Goal: Check status: Check status

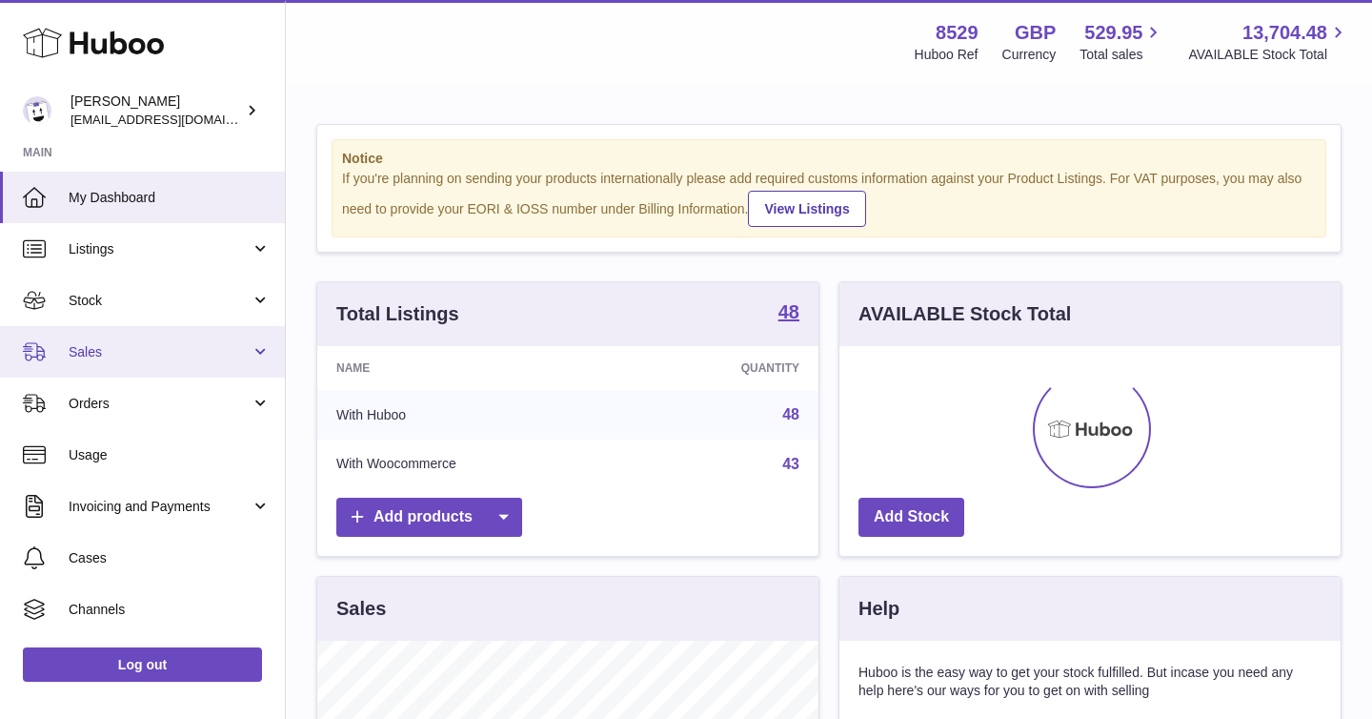
scroll to position [297, 501]
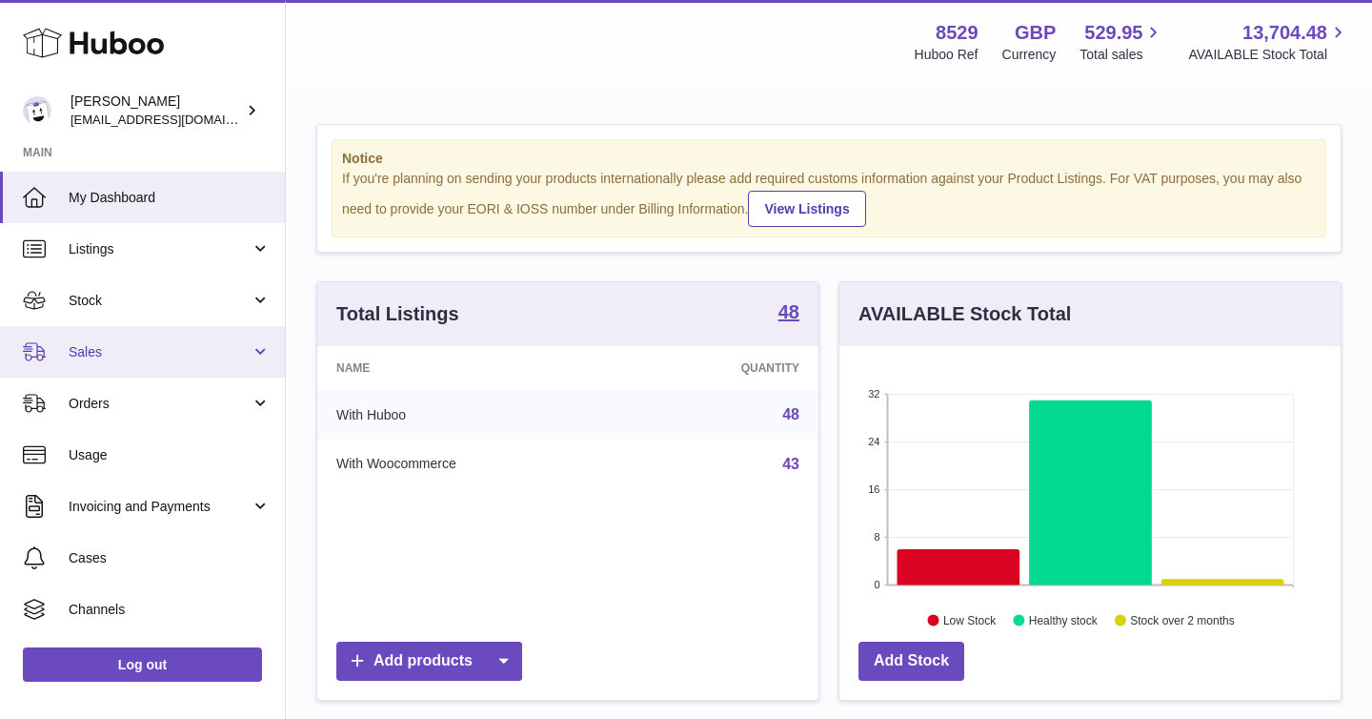
click at [255, 352] on link "Sales" at bounding box center [142, 351] width 285 height 51
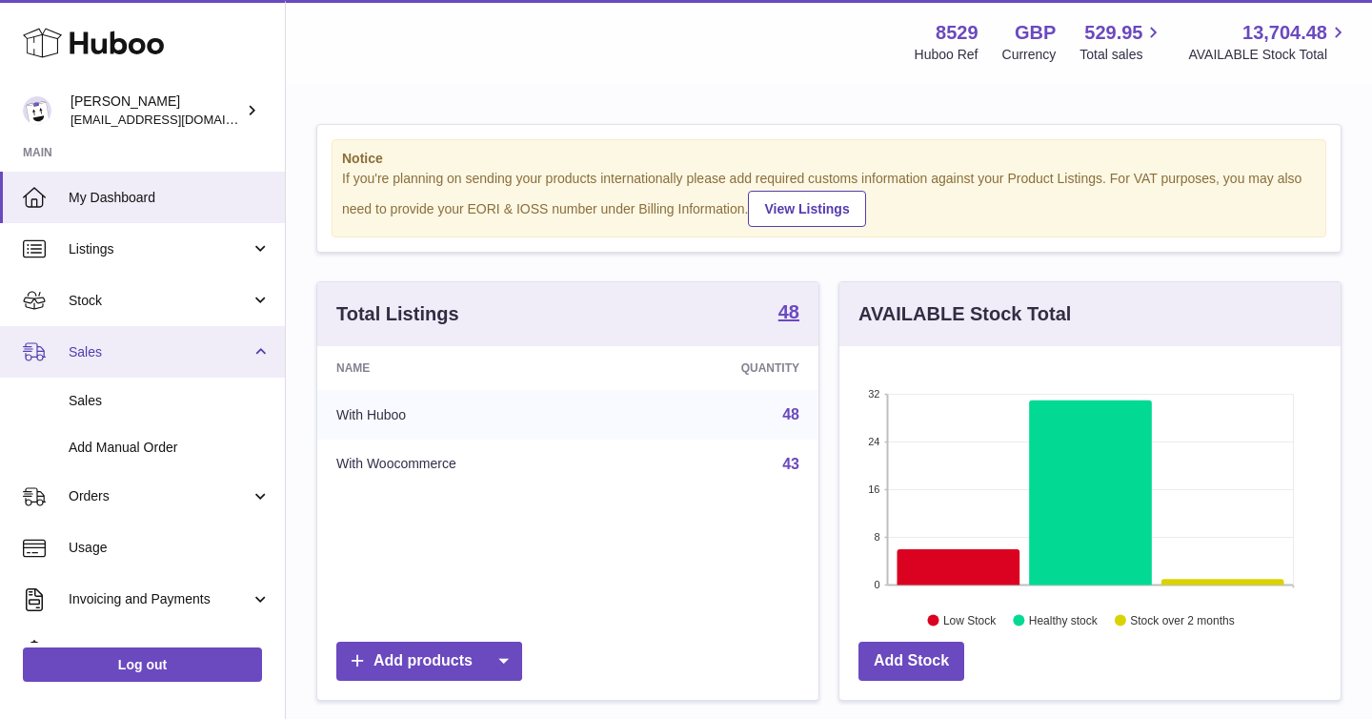
click at [257, 350] on link "Sales" at bounding box center [142, 351] width 285 height 51
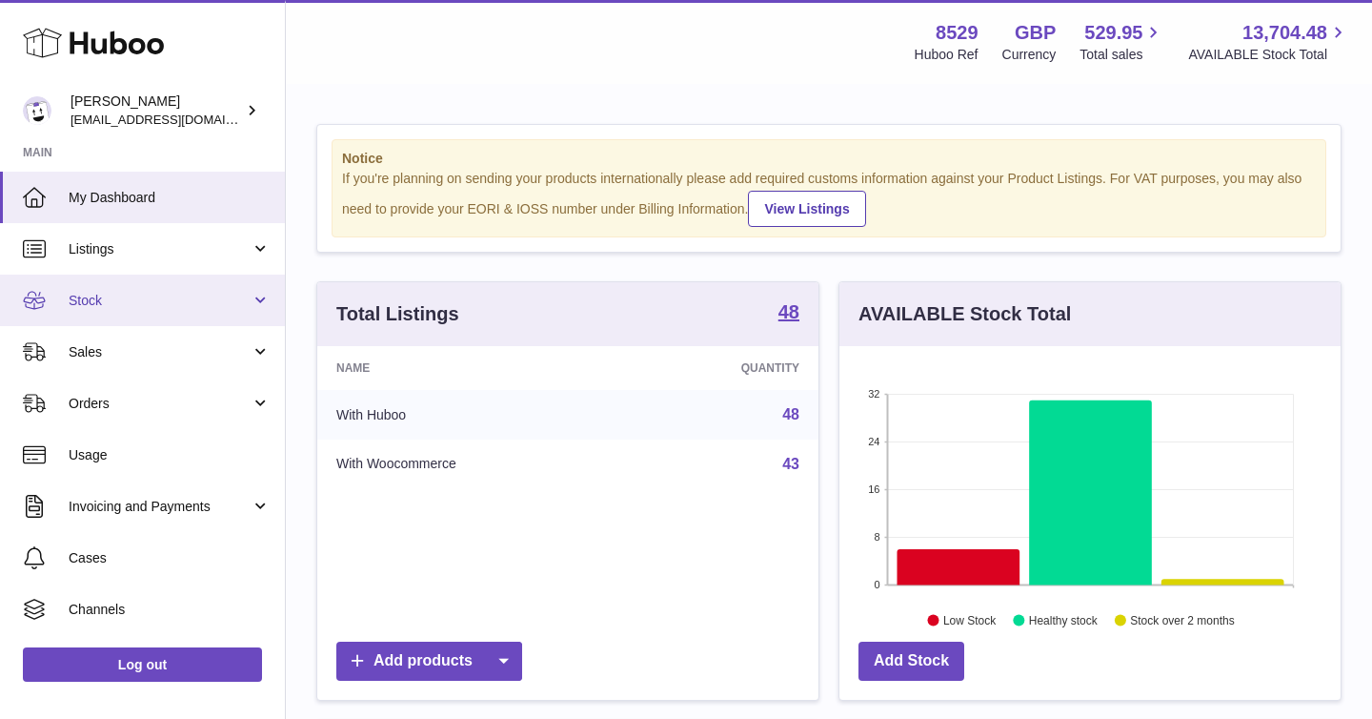
click at [261, 299] on link "Stock" at bounding box center [142, 299] width 285 height 51
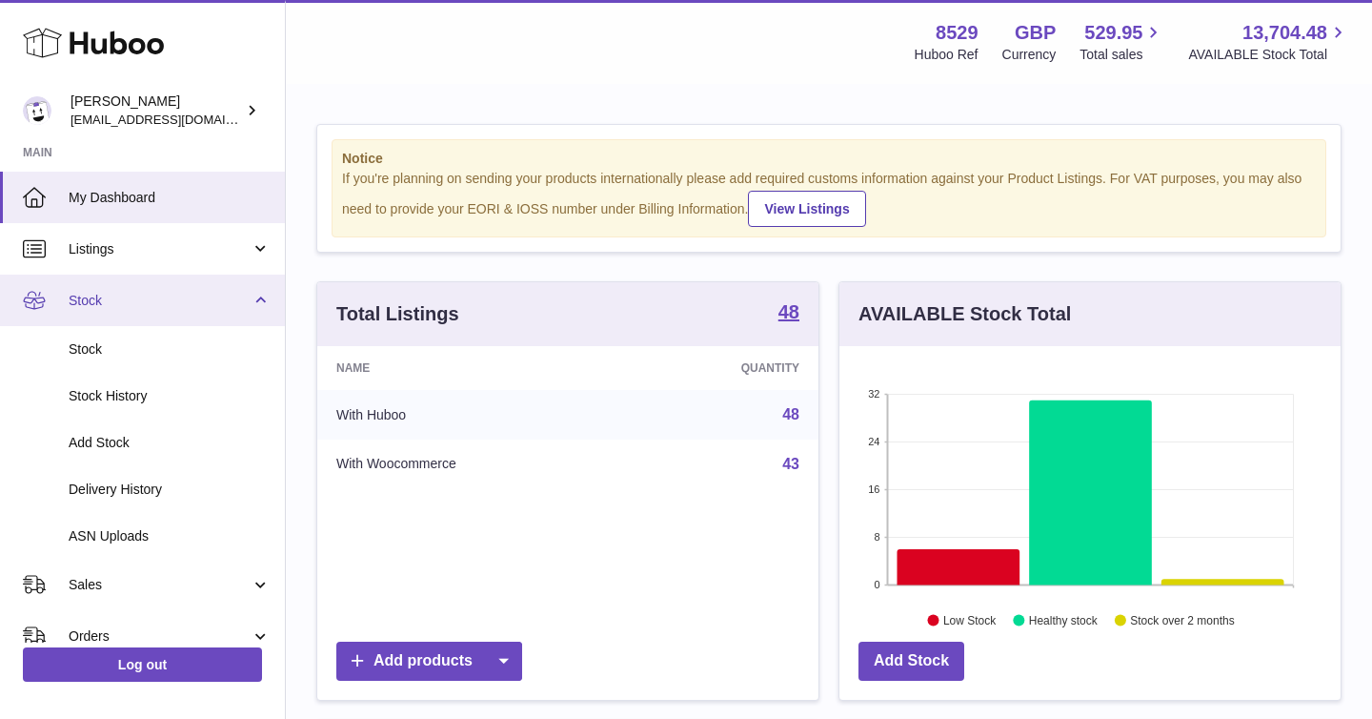
click at [253, 303] on link "Stock" at bounding box center [142, 299] width 285 height 51
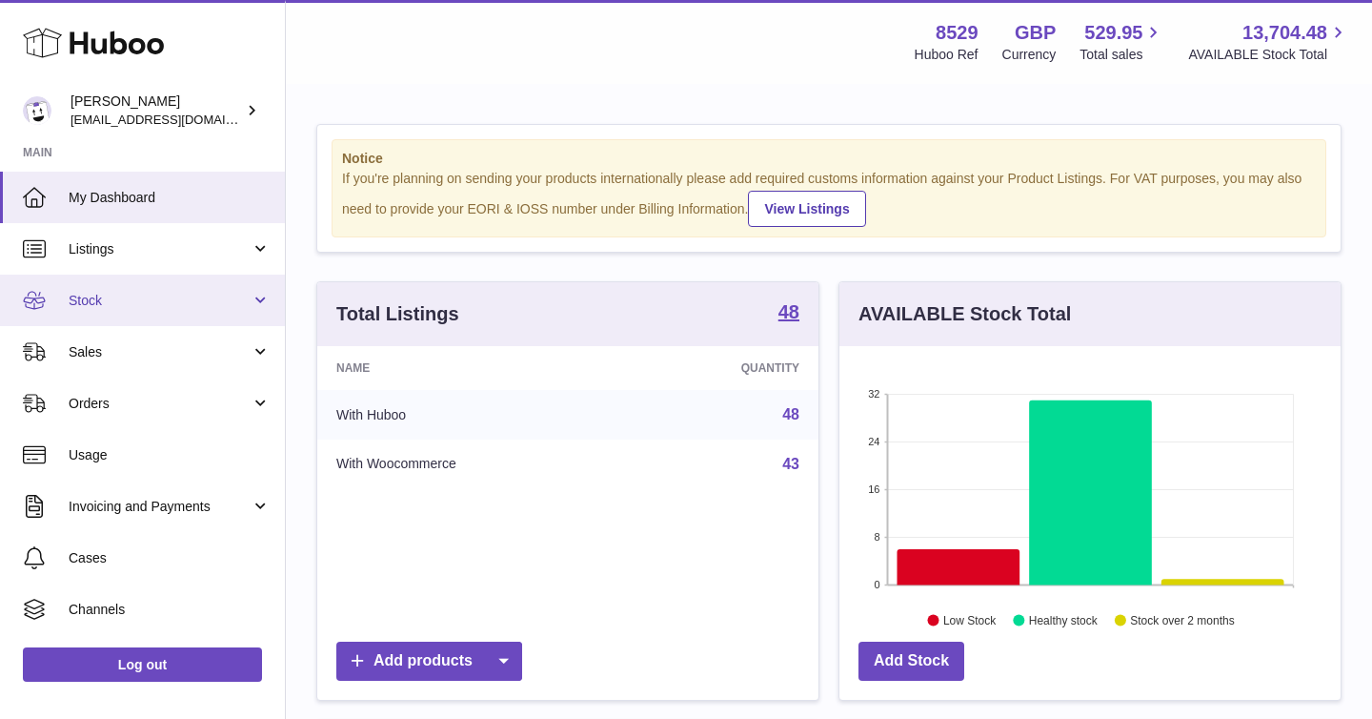
click at [258, 296] on link "Stock" at bounding box center [142, 299] width 285 height 51
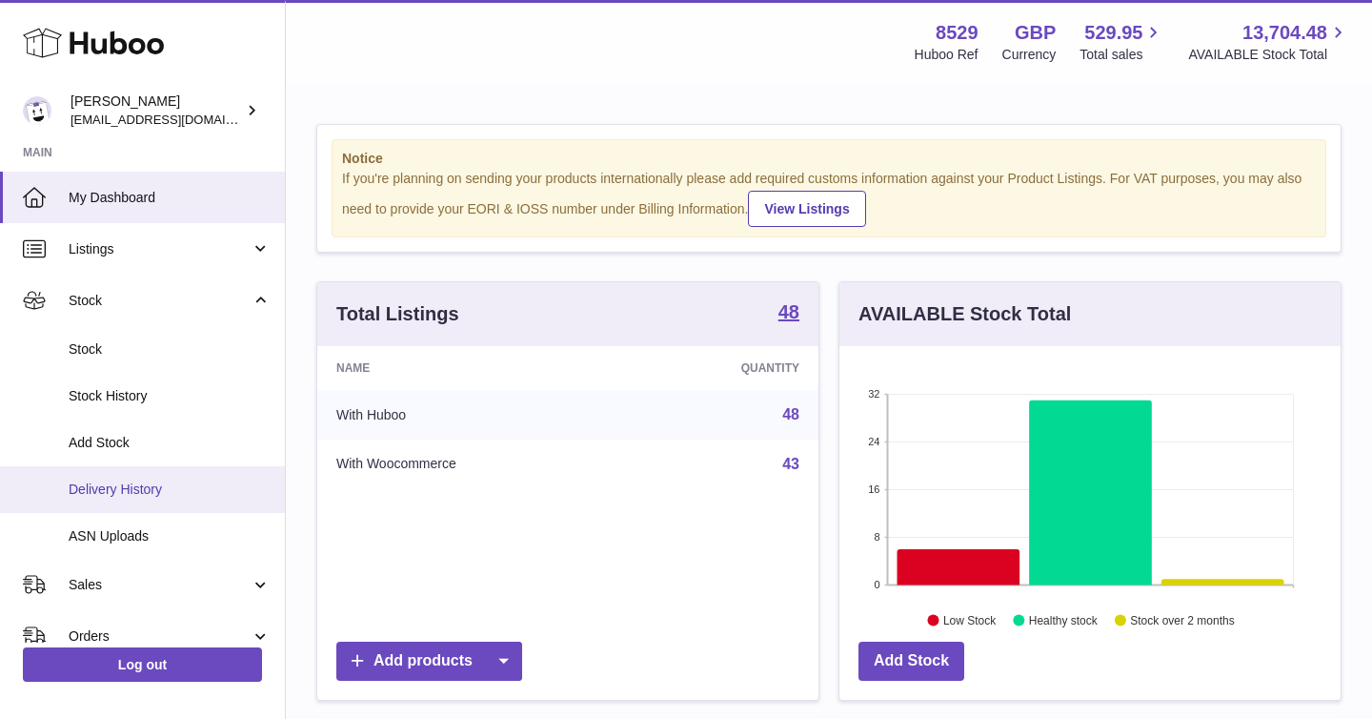
click at [134, 481] on span "Delivery History" at bounding box center [170, 489] width 202 height 18
click at [149, 493] on span "Delivery History" at bounding box center [170, 489] width 202 height 18
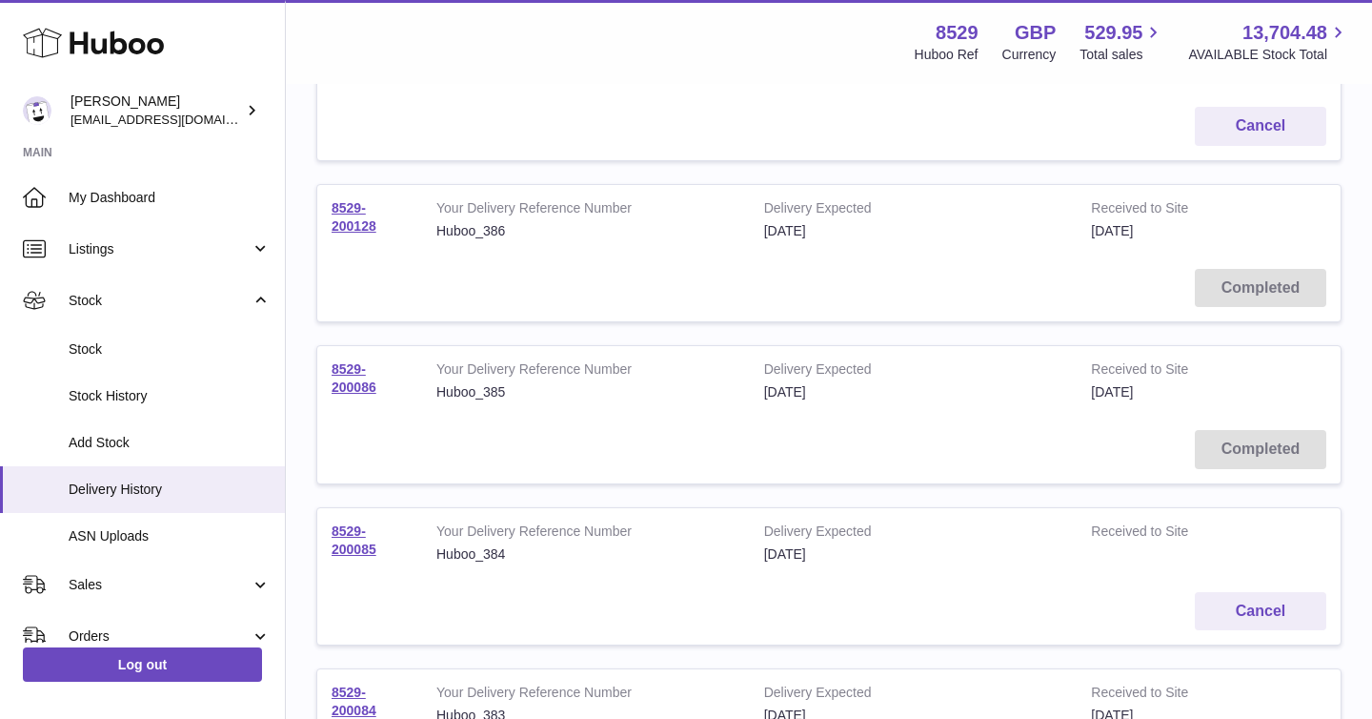
scroll to position [801, 0]
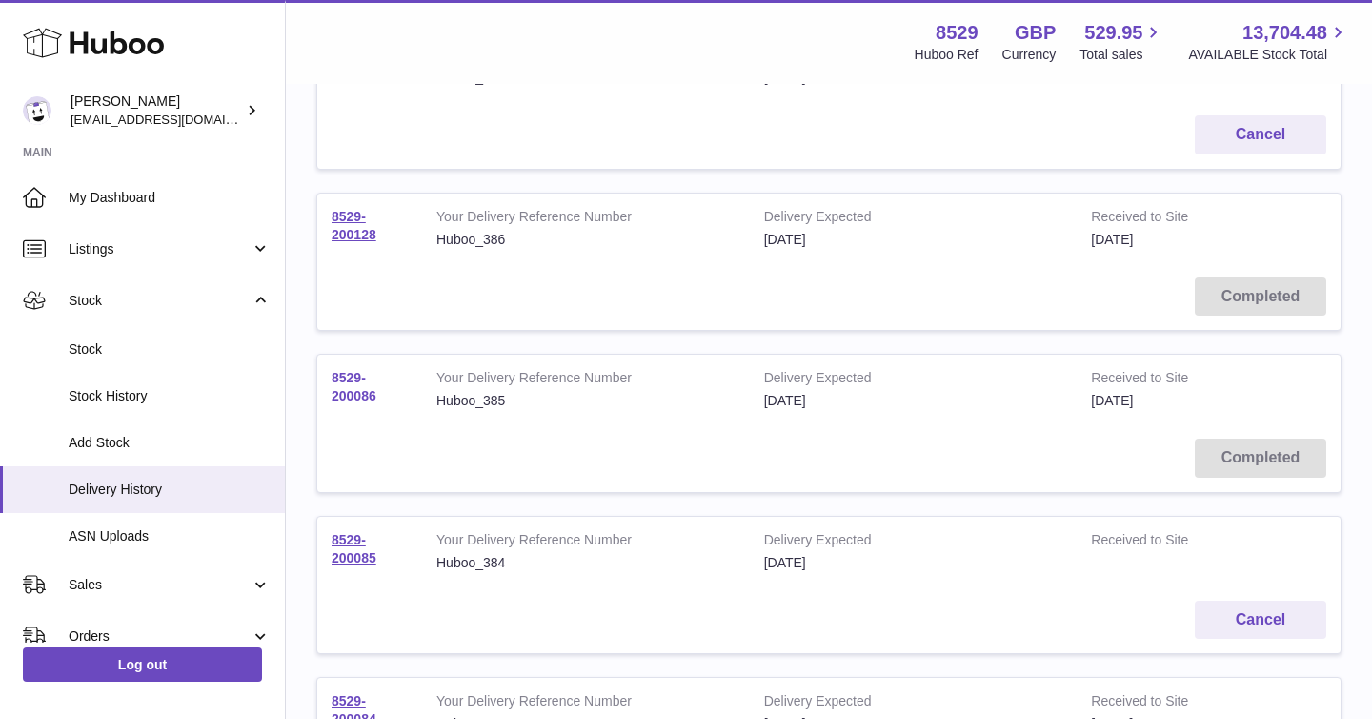
click at [352, 390] on link "8529-200086" at bounding box center [354, 386] width 45 height 33
click at [359, 228] on link "8529-200128" at bounding box center [354, 225] width 45 height 33
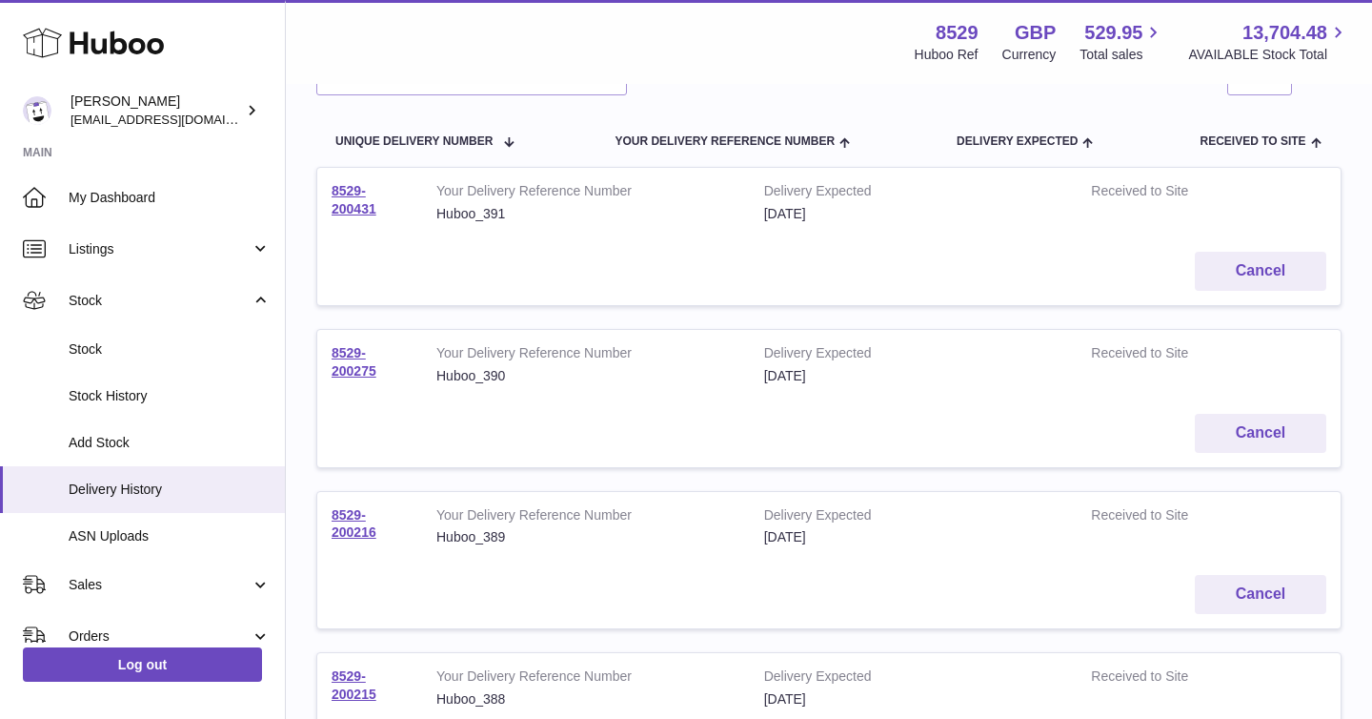
scroll to position [178, 0]
click at [354, 524] on td "8529-200216" at bounding box center [369, 529] width 105 height 70
click at [347, 513] on link "8529-200216" at bounding box center [354, 525] width 45 height 33
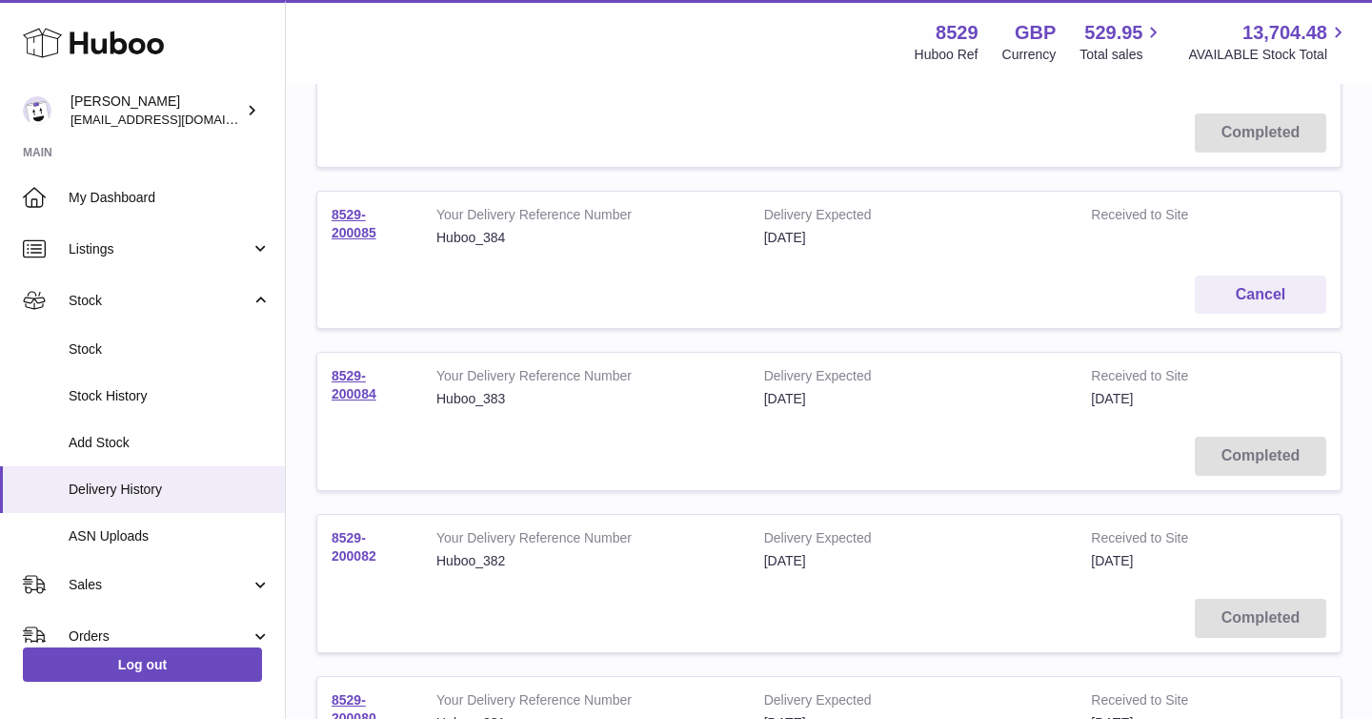
scroll to position [1127, 0]
click at [354, 214] on link "8529-200085" at bounding box center [354, 222] width 45 height 33
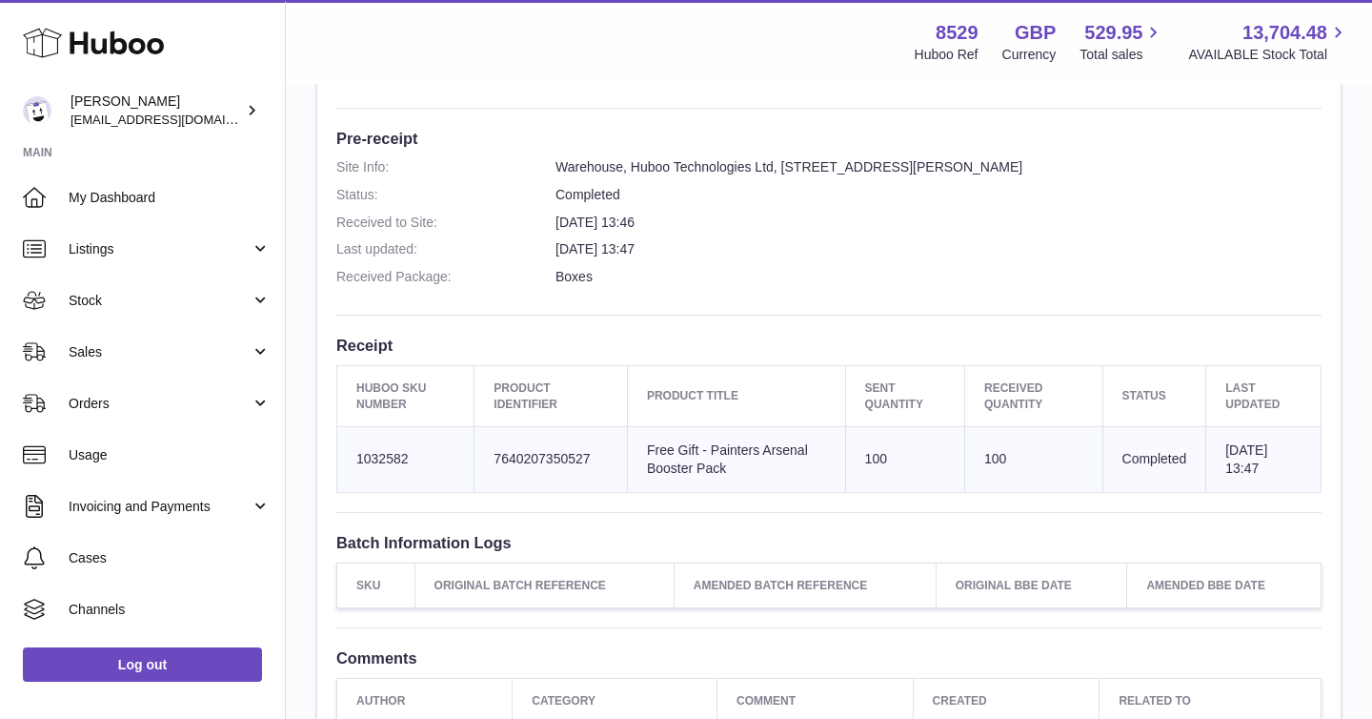
scroll to position [482, 0]
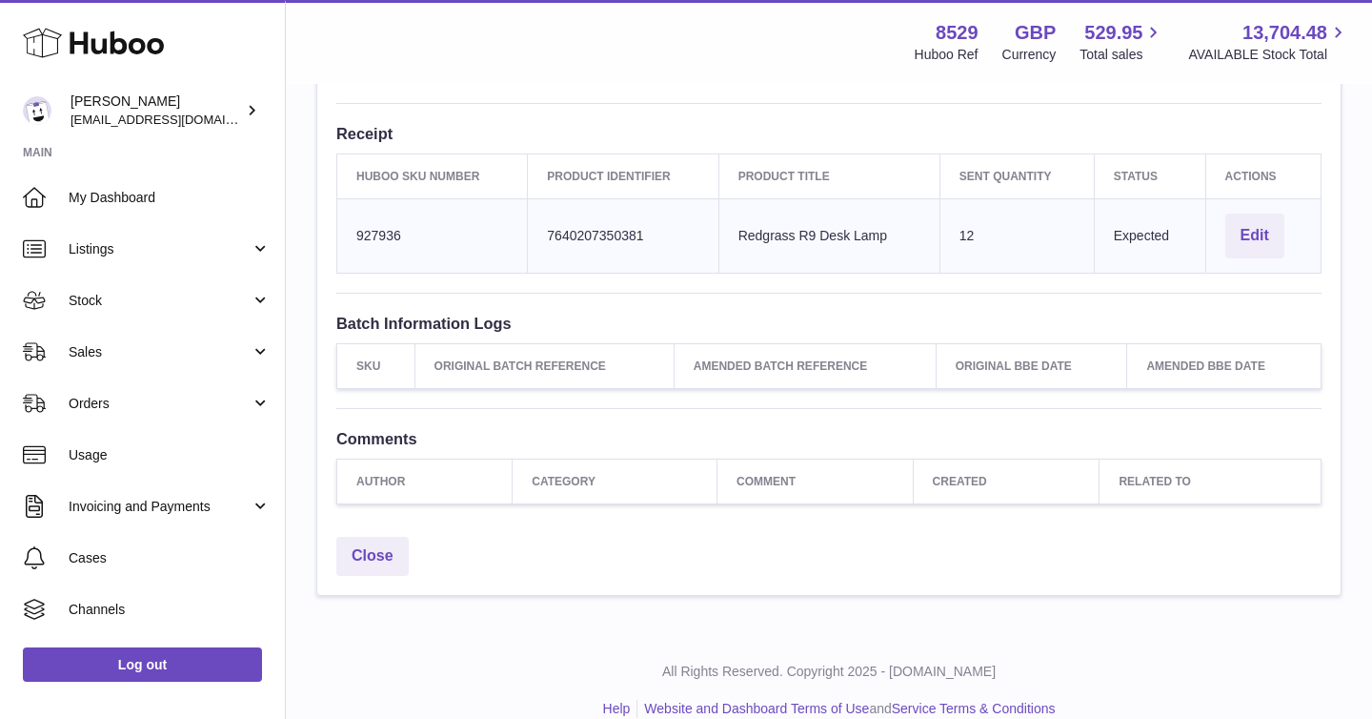
scroll to position [612, 0]
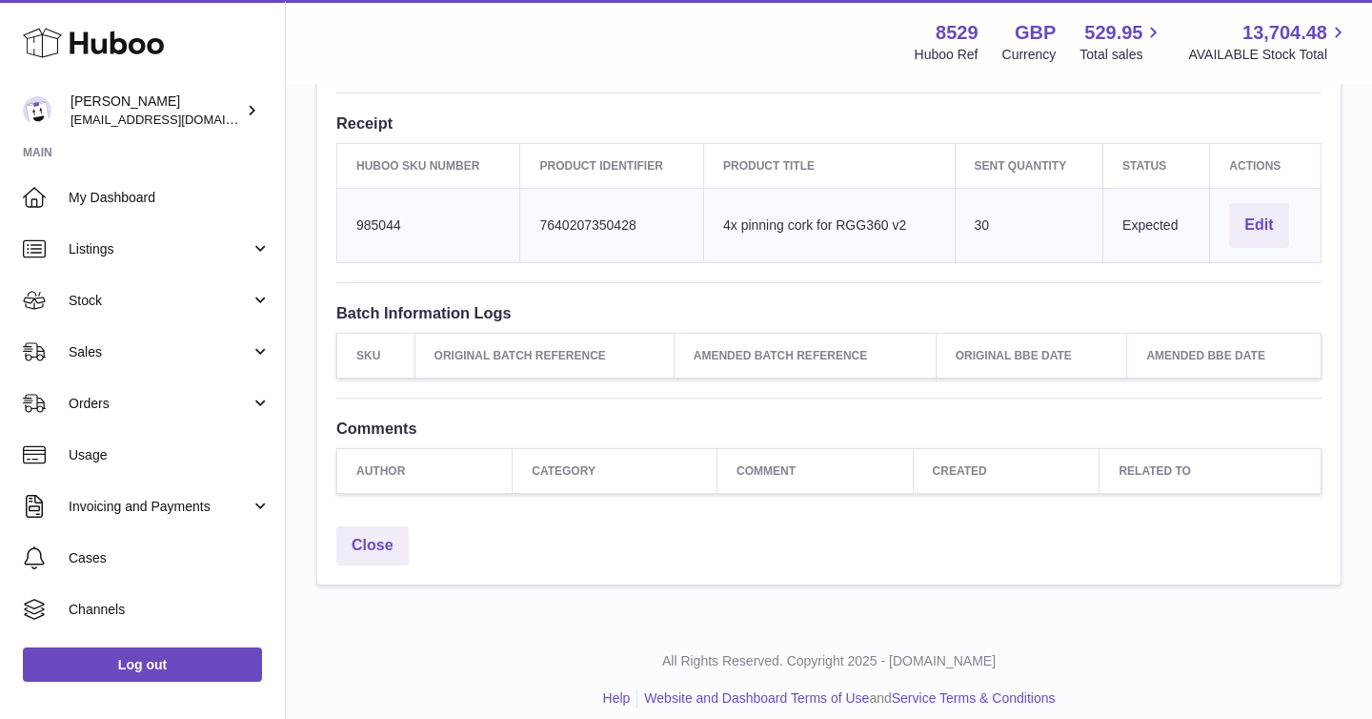
scroll to position [612, 0]
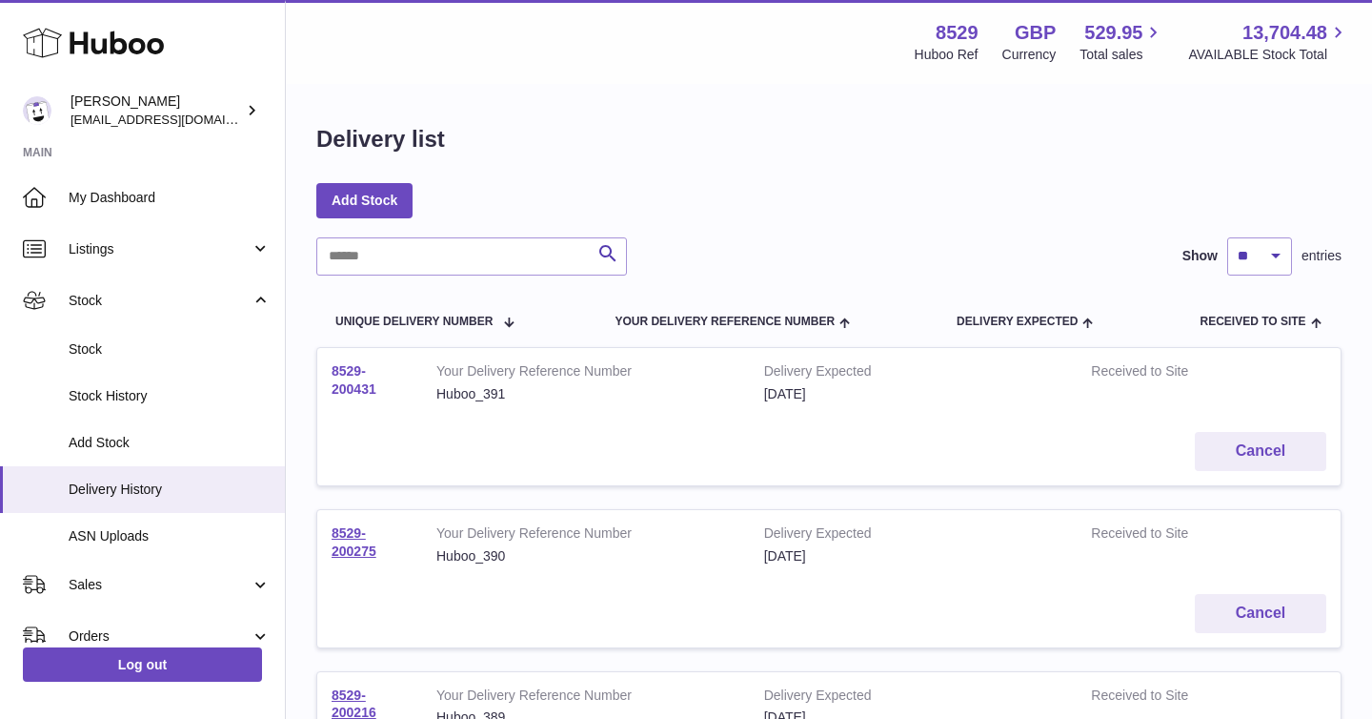
click at [359, 388] on link "8529-200431" at bounding box center [354, 379] width 45 height 33
click at [350, 542] on td "8529-200275" at bounding box center [369, 545] width 105 height 70
click at [348, 535] on link "8529-200275" at bounding box center [354, 541] width 45 height 33
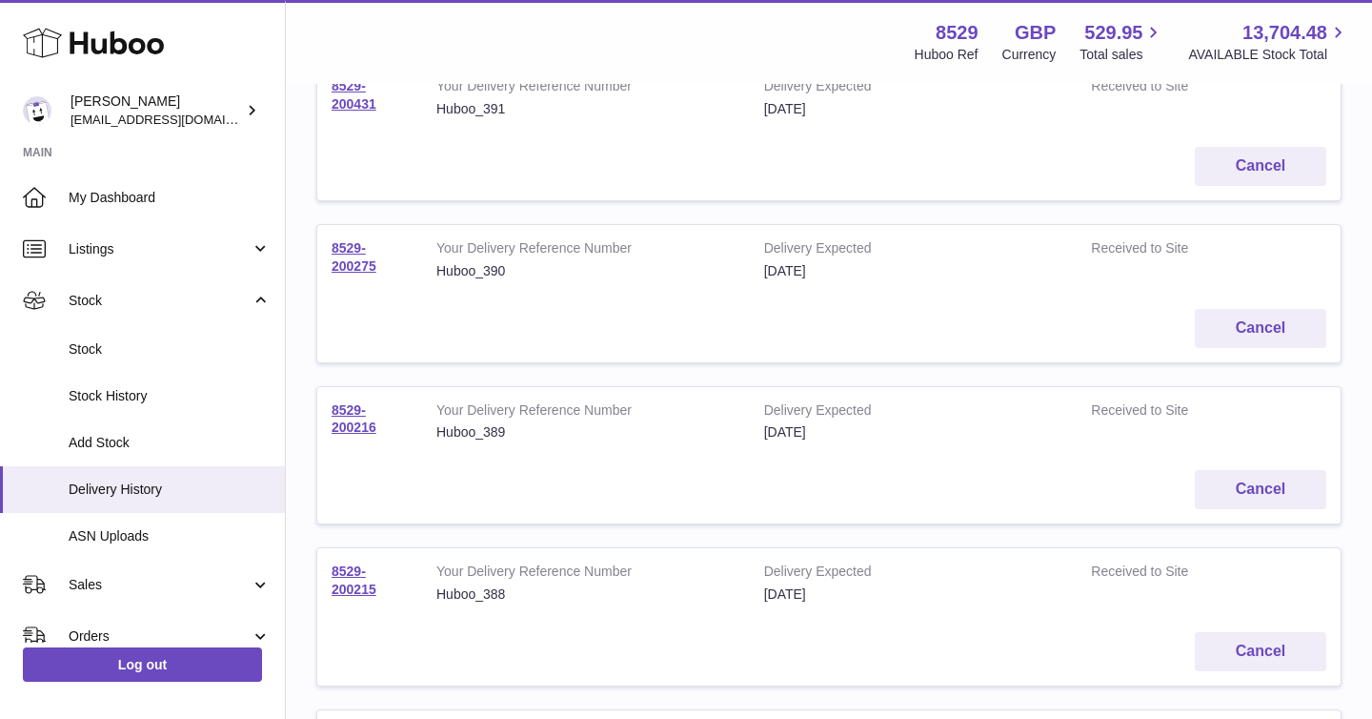
scroll to position [291, 0]
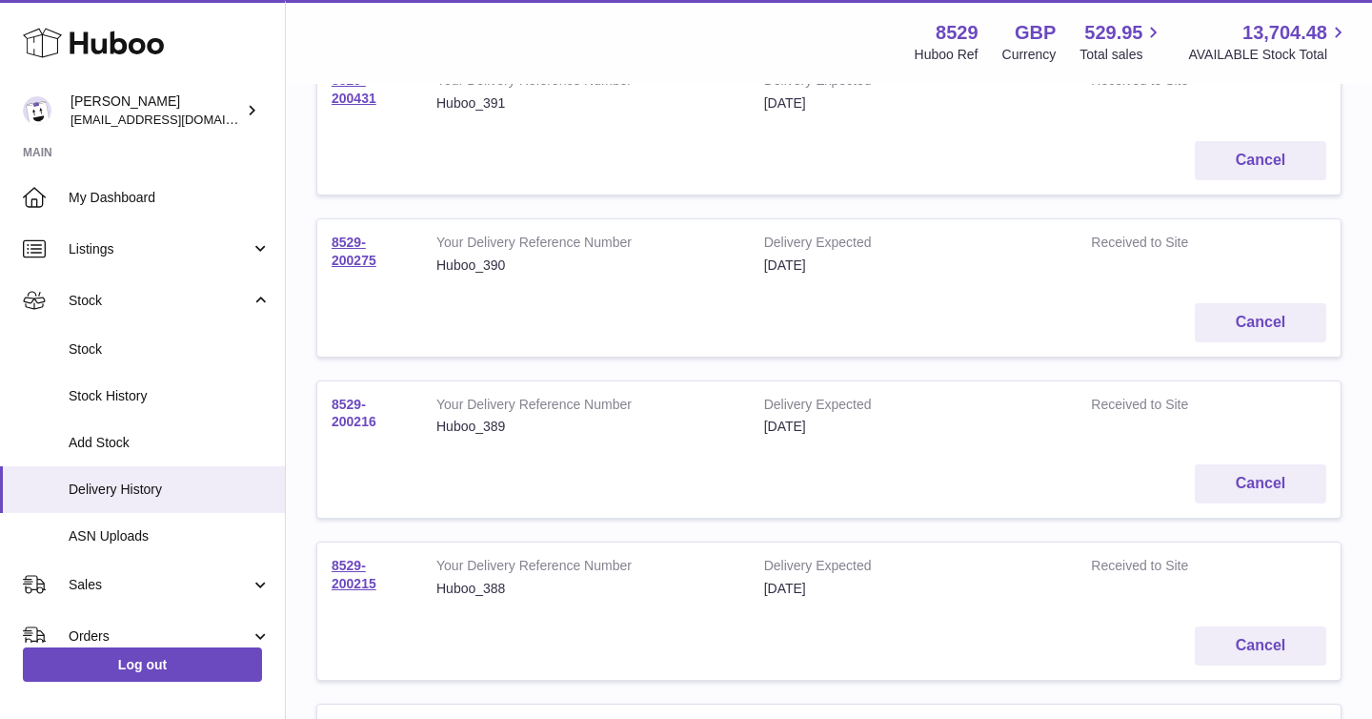
click at [357, 418] on link "8529-200216" at bounding box center [354, 412] width 45 height 33
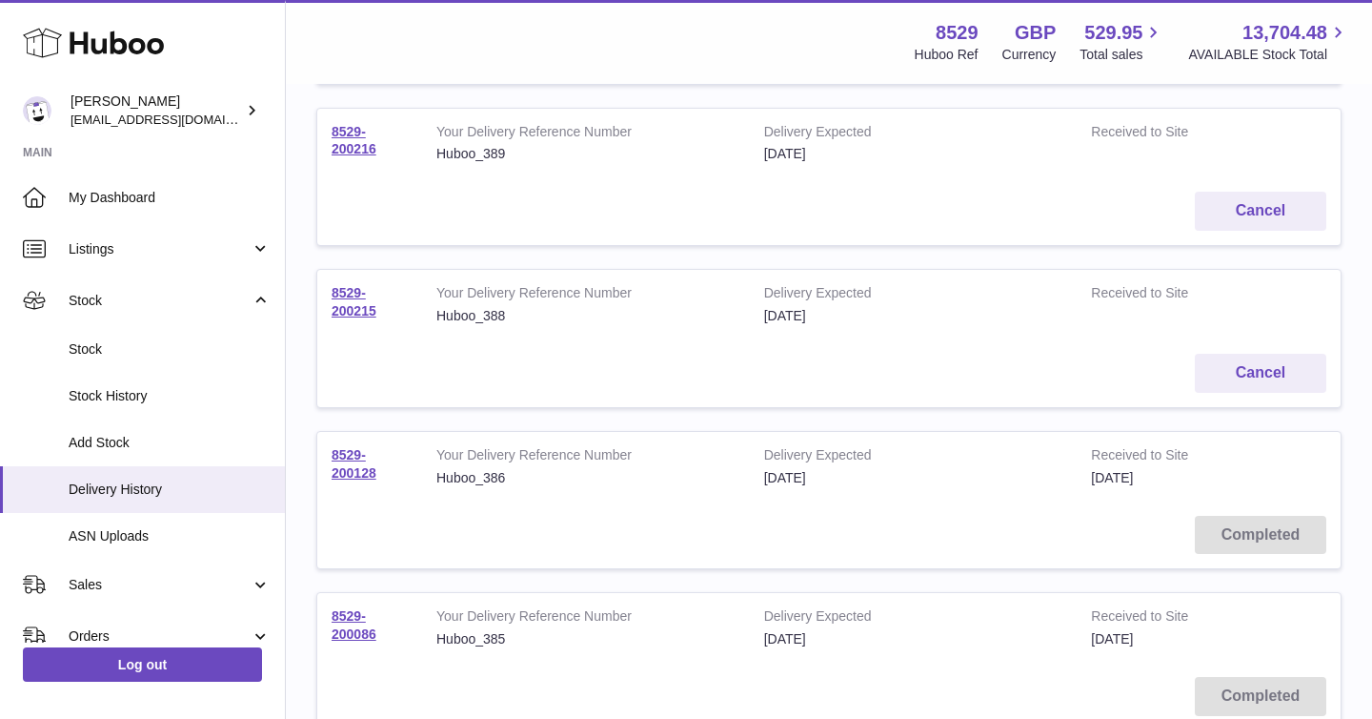
scroll to position [592, 0]
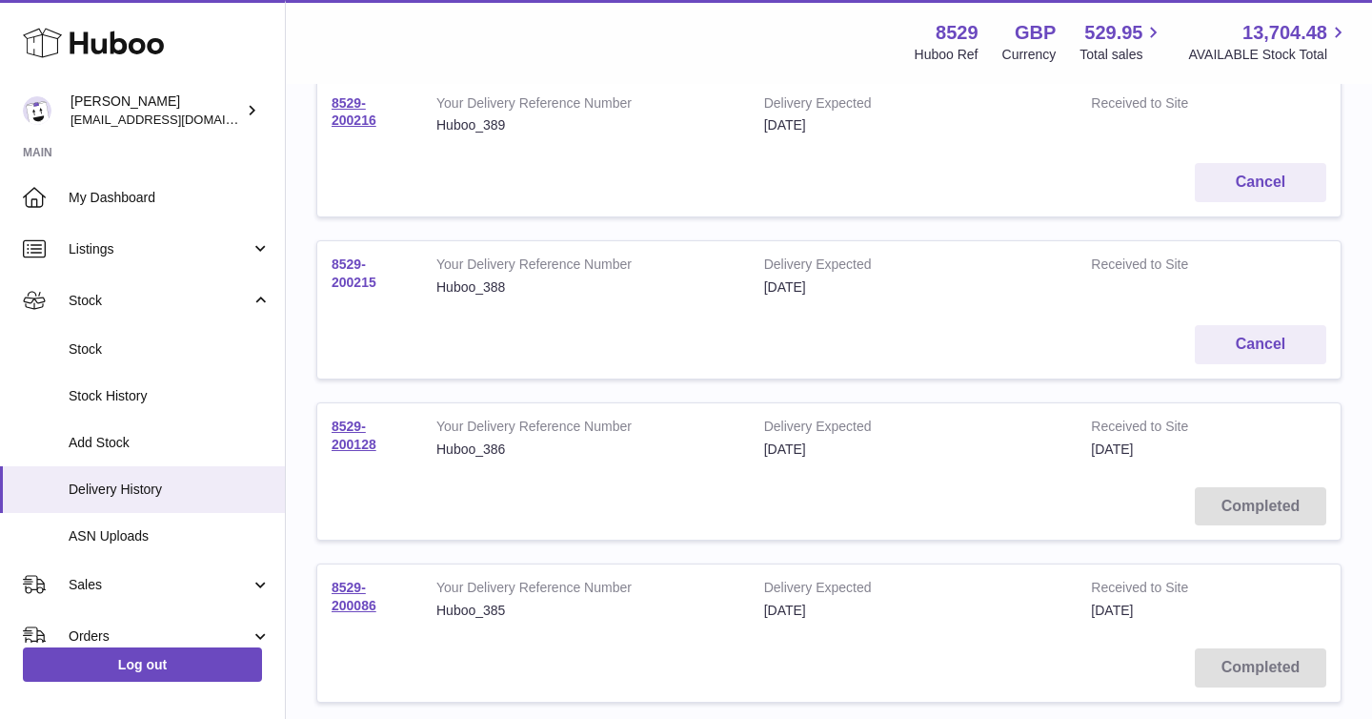
click at [346, 276] on link "8529-200215" at bounding box center [354, 272] width 45 height 33
click at [346, 435] on link "8529-200128" at bounding box center [354, 434] width 45 height 33
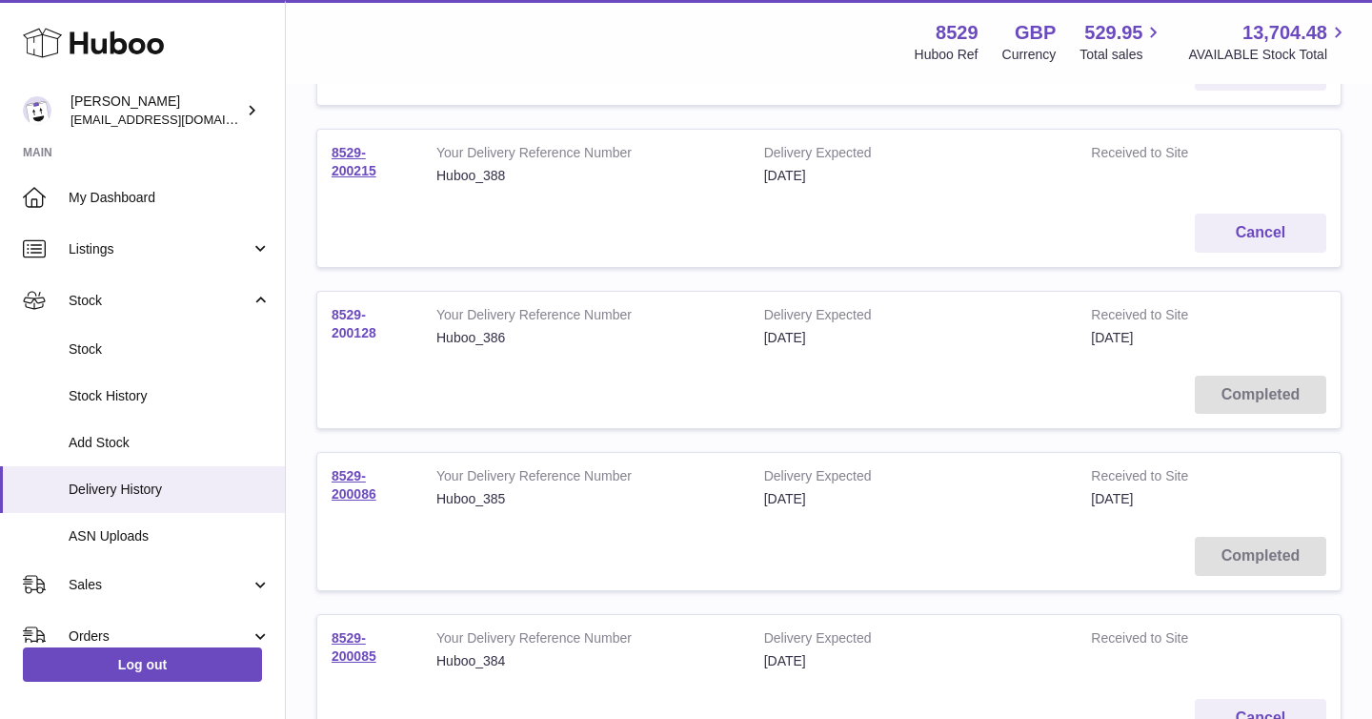
scroll to position [805, 0]
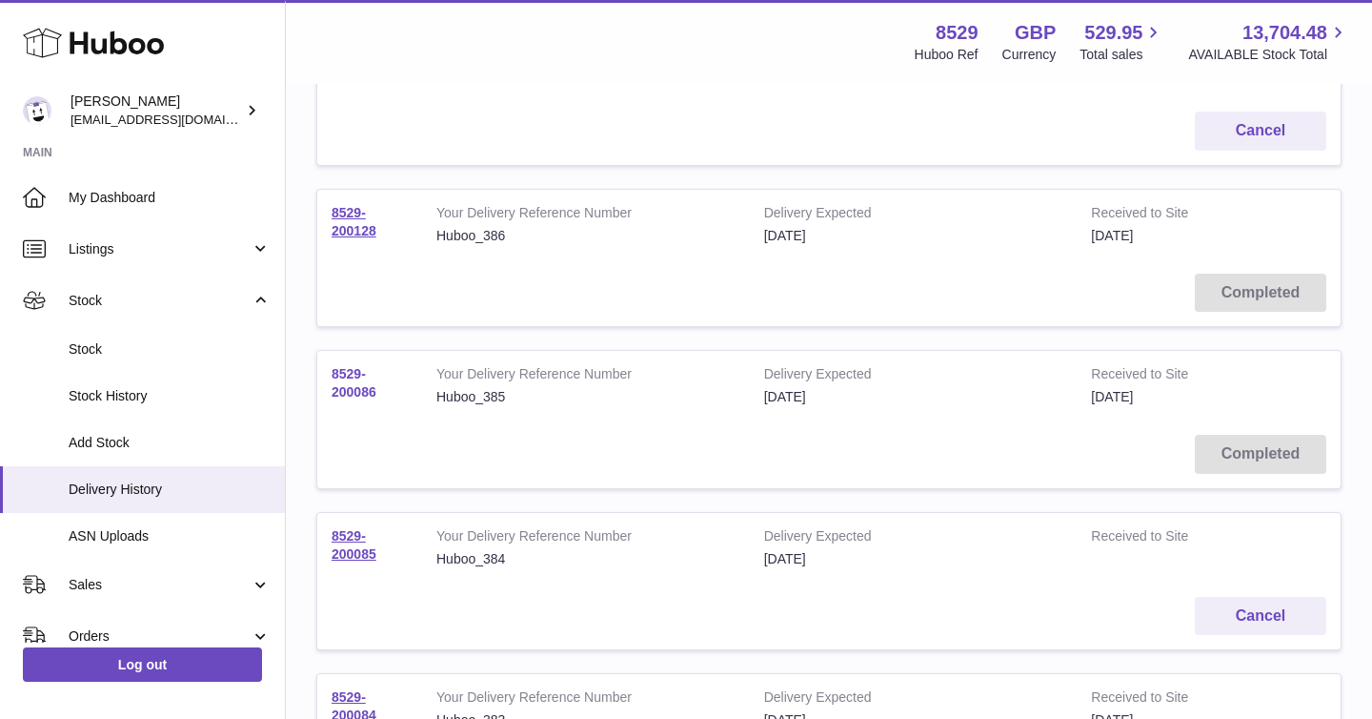
click at [350, 390] on link "8529-200086" at bounding box center [354, 382] width 45 height 33
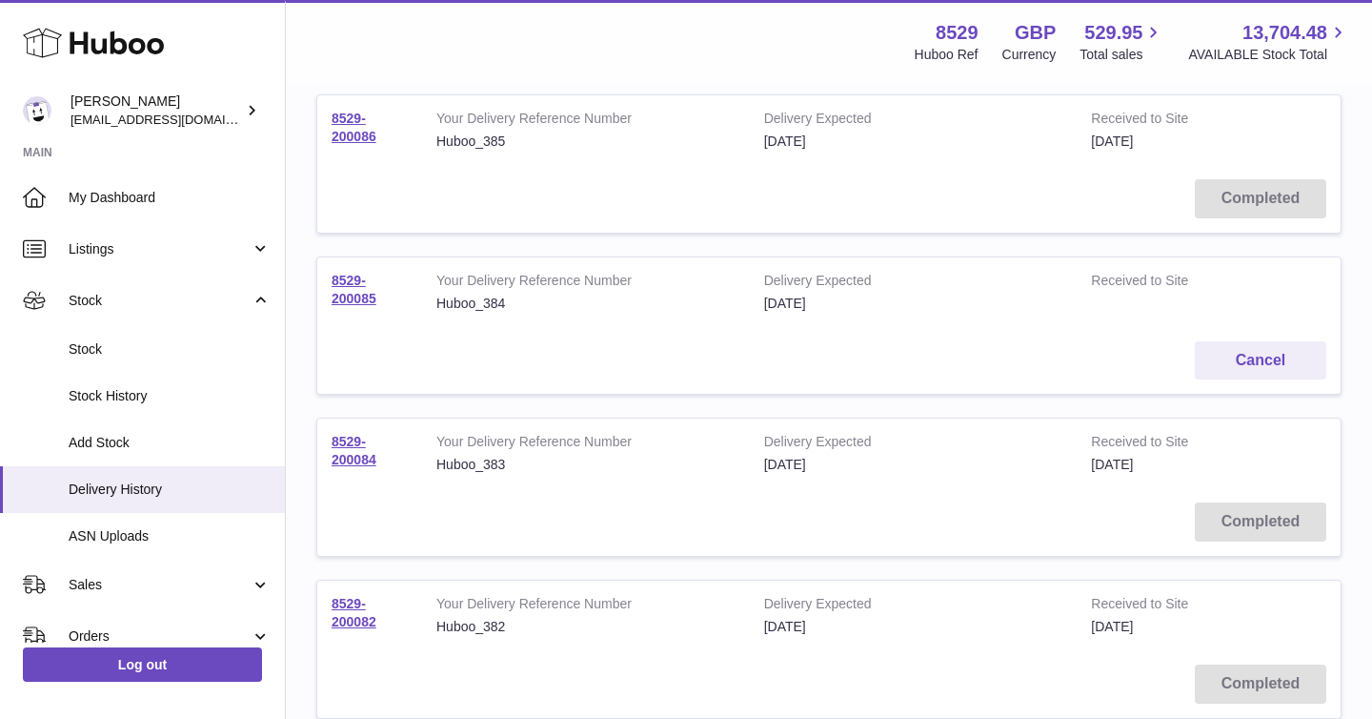
scroll to position [1085, 0]
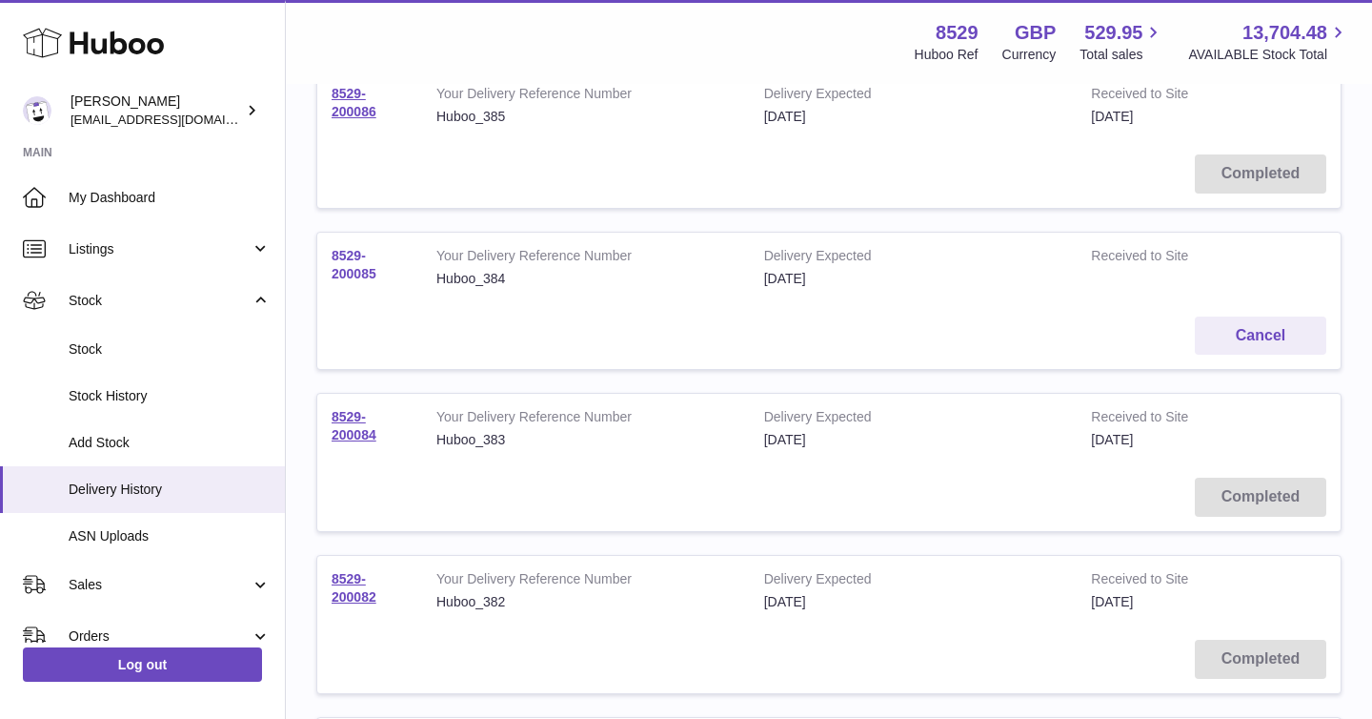
click at [362, 267] on link "8529-200085" at bounding box center [354, 264] width 45 height 33
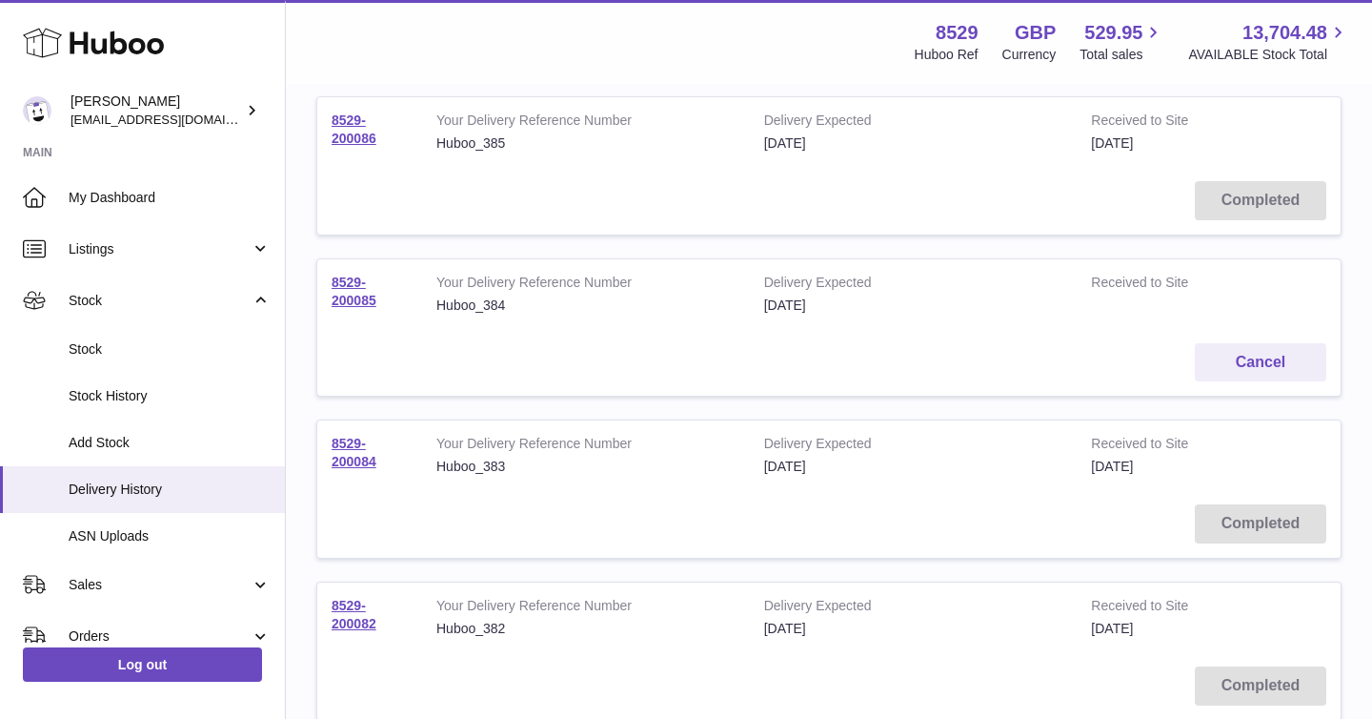
scroll to position [1066, 0]
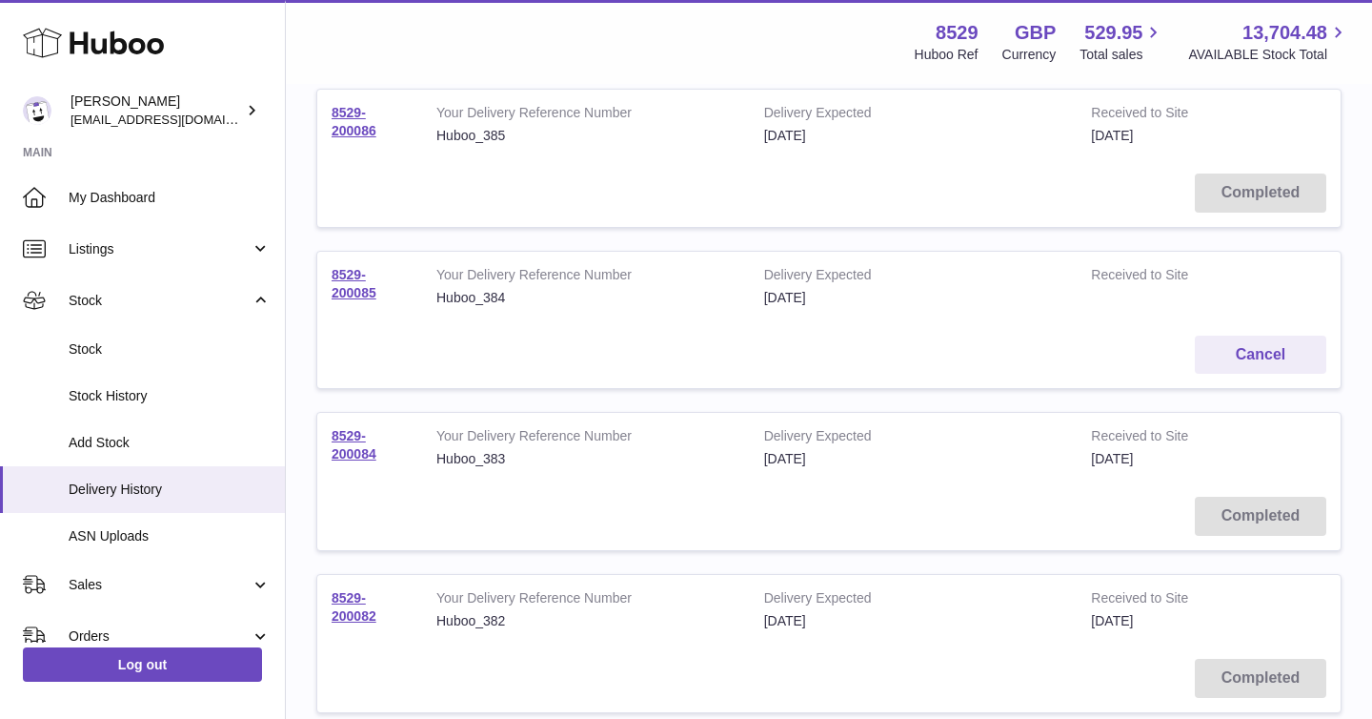
click at [356, 444] on td "8529-200084" at bounding box center [369, 448] width 105 height 70
click at [347, 434] on link "8529-200084" at bounding box center [354, 444] width 45 height 33
click at [348, 595] on link "8529-200082" at bounding box center [354, 606] width 45 height 33
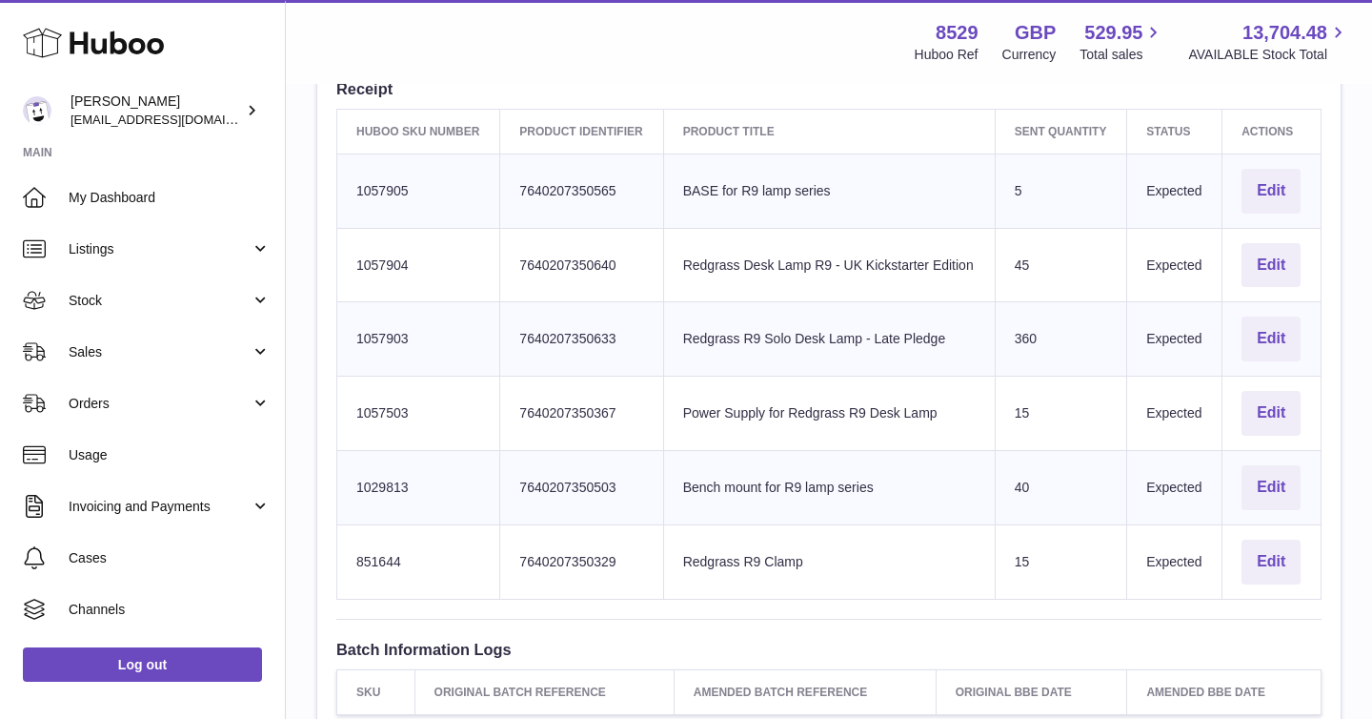
scroll to position [638, 0]
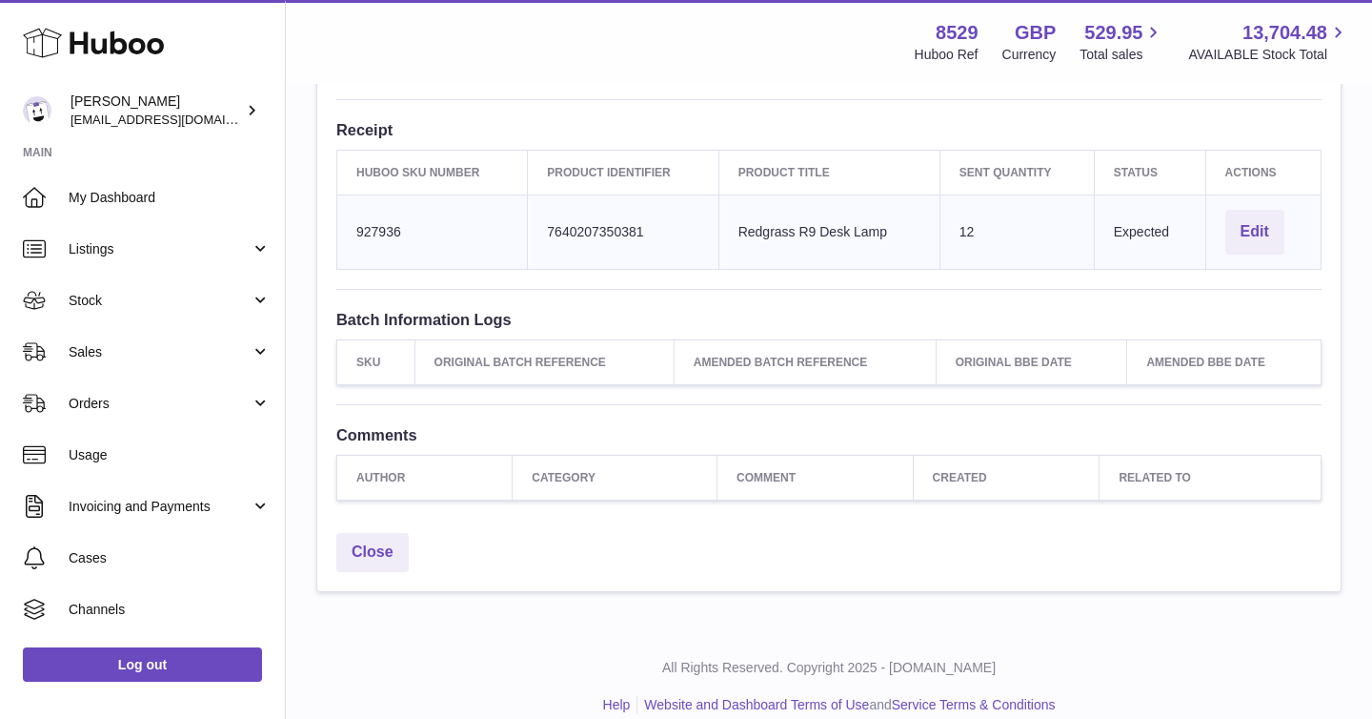
scroll to position [588, 0]
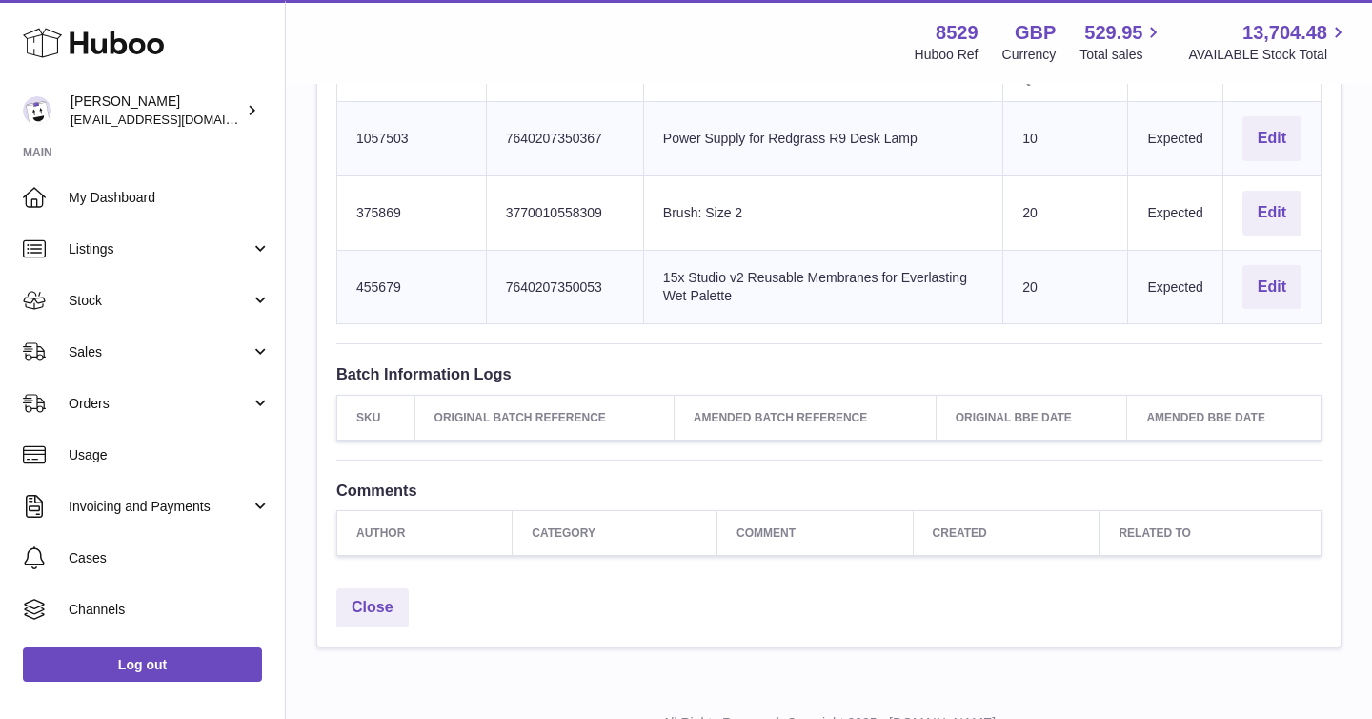
scroll to position [685, 0]
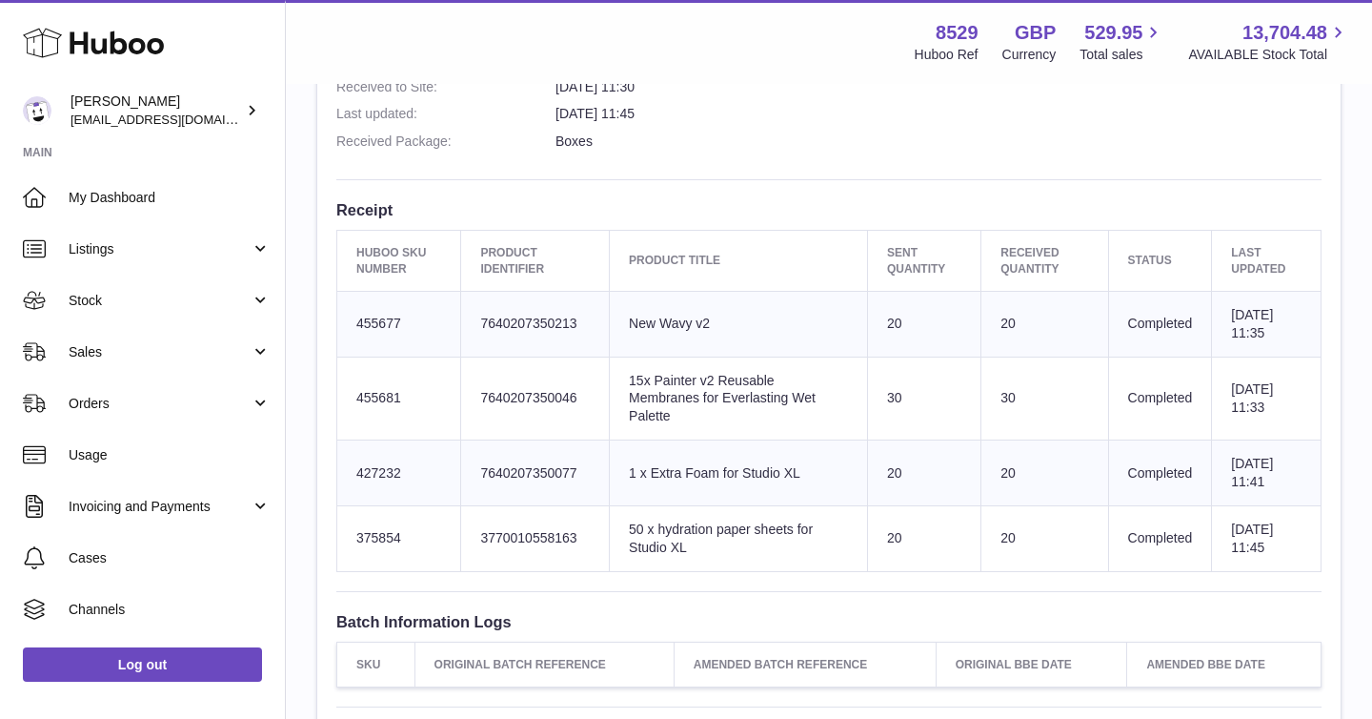
scroll to position [607, 0]
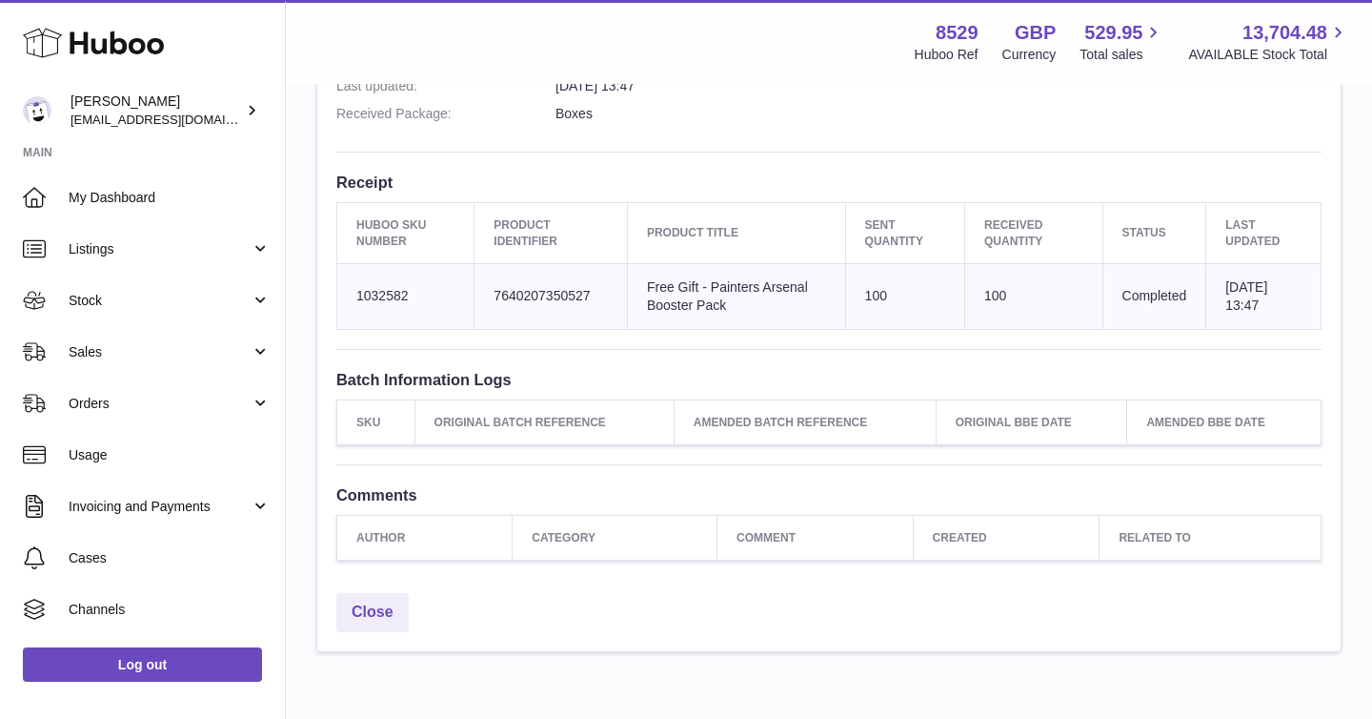
scroll to position [716, 0]
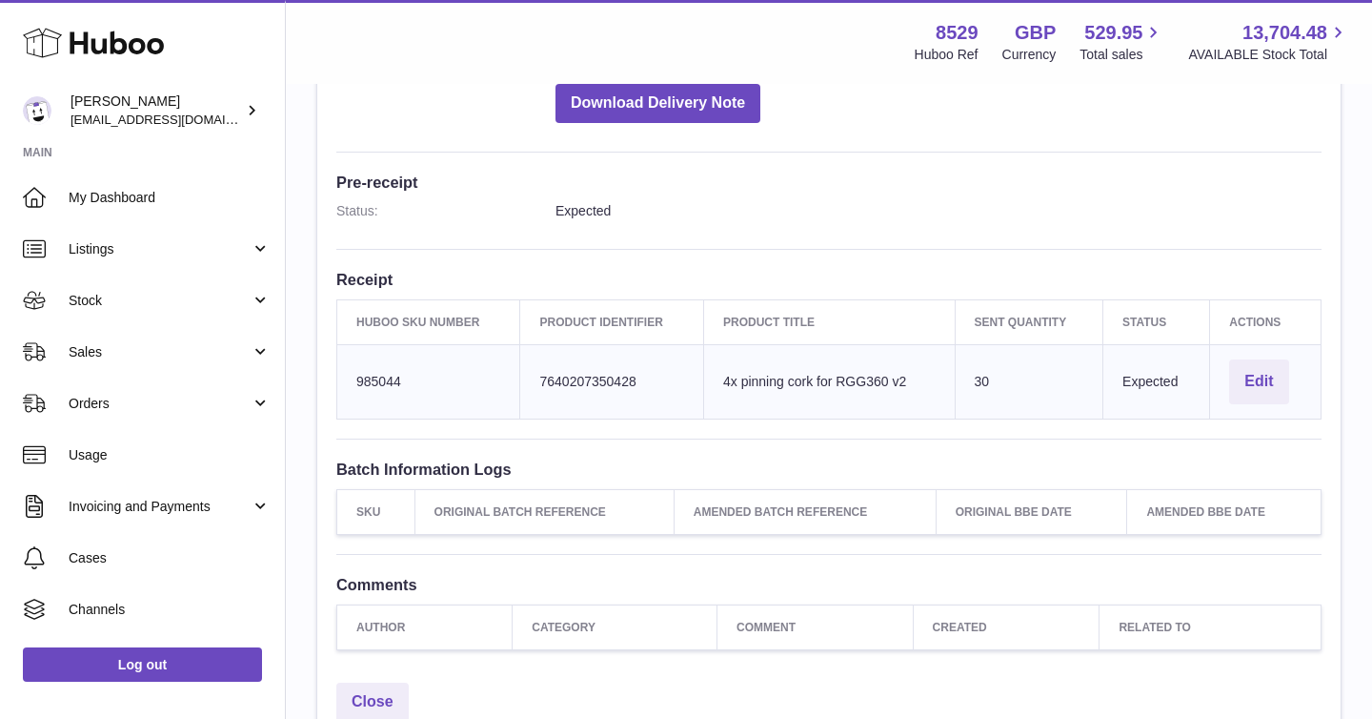
scroll to position [443, 0]
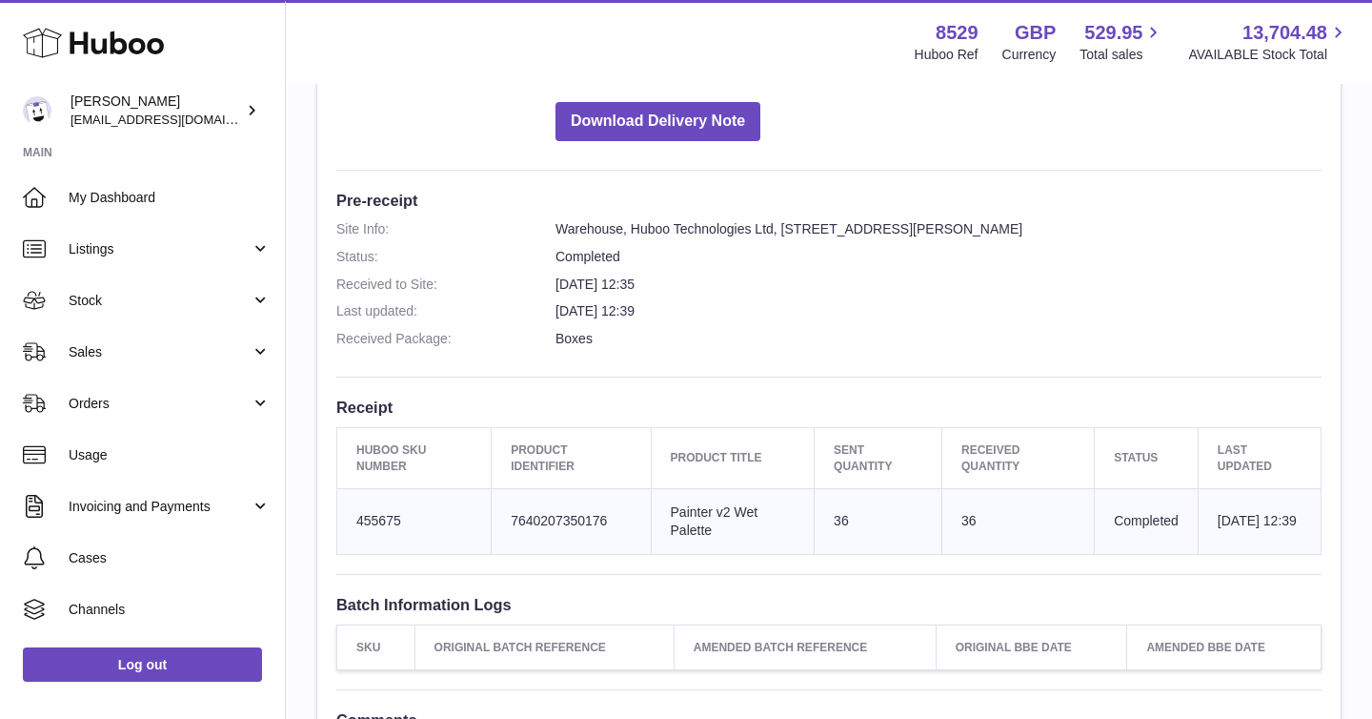
scroll to position [413, 0]
